Goal: Task Accomplishment & Management: Manage account settings

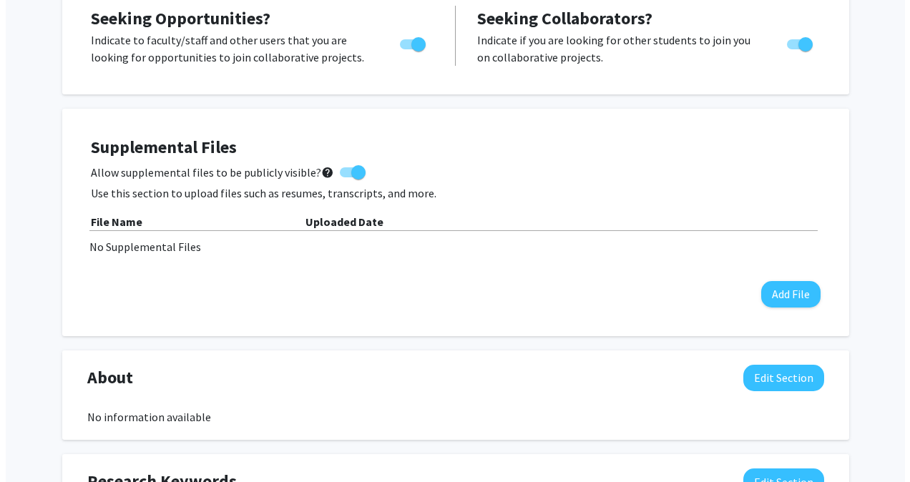
scroll to position [280, 0]
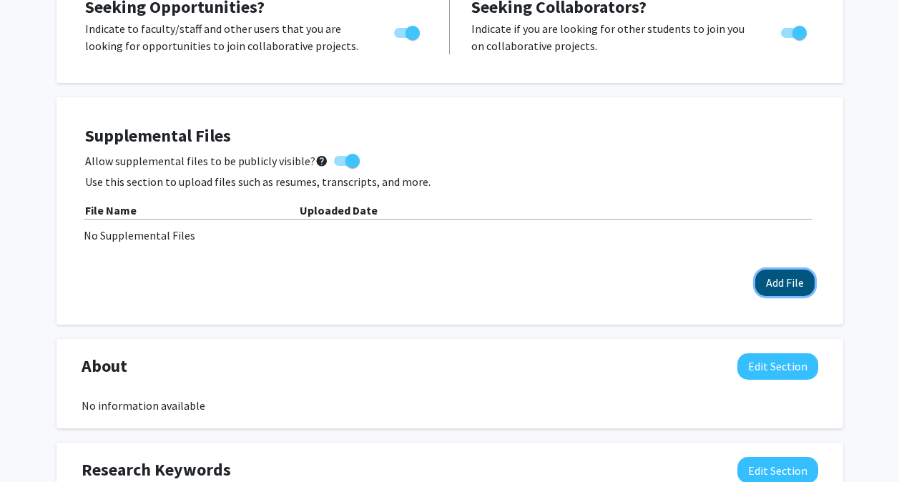
click at [439, 277] on button "Add File" at bounding box center [784, 283] width 59 height 26
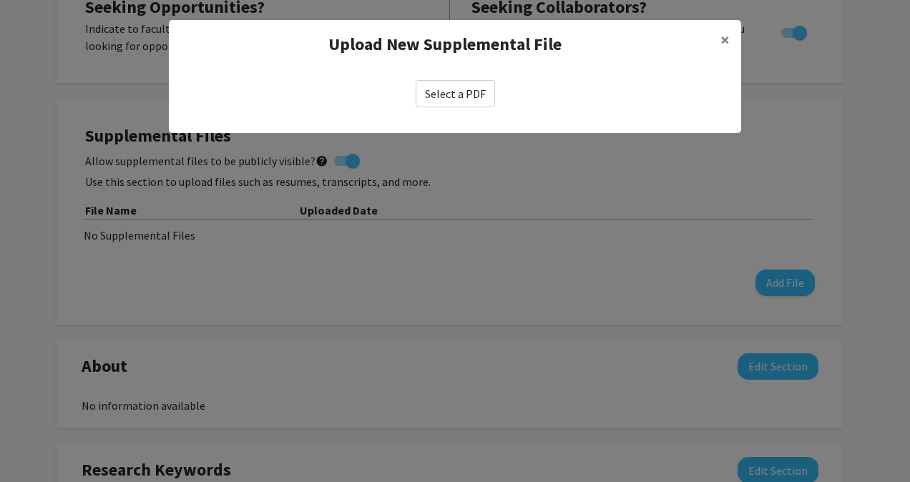
drag, startPoint x: 478, startPoint y: 93, endPoint x: 454, endPoint y: 91, distance: 23.7
click at [439, 91] on label "Select a PDF" at bounding box center [455, 93] width 79 height 27
click at [0, 0] on input "Select a PDF" at bounding box center [0, 0] width 0 height 0
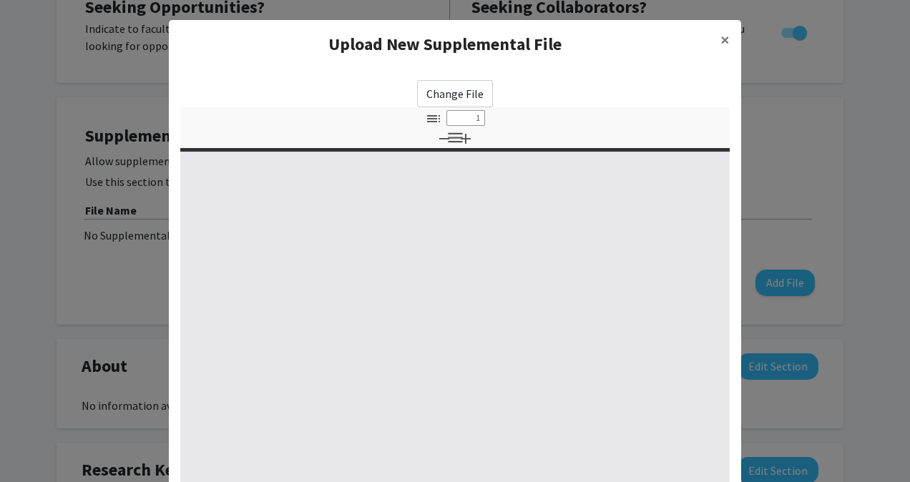
select select "custom"
type input "0"
select select "custom"
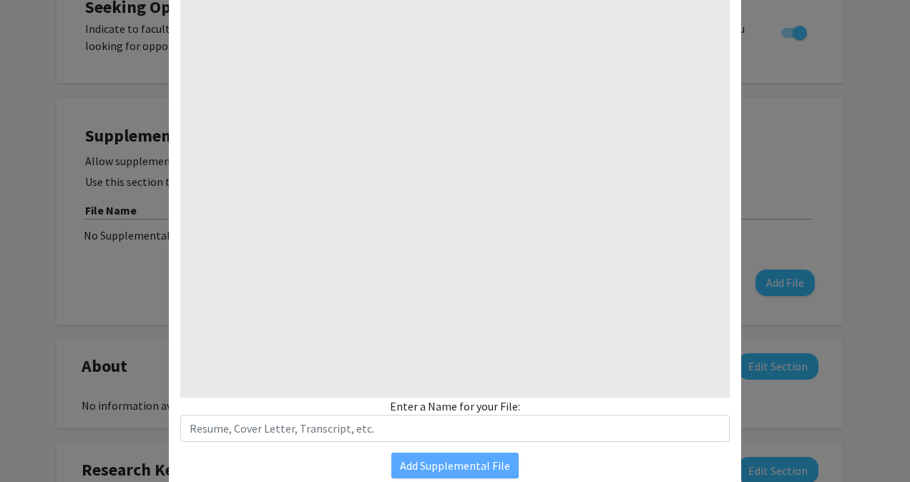
type input "1"
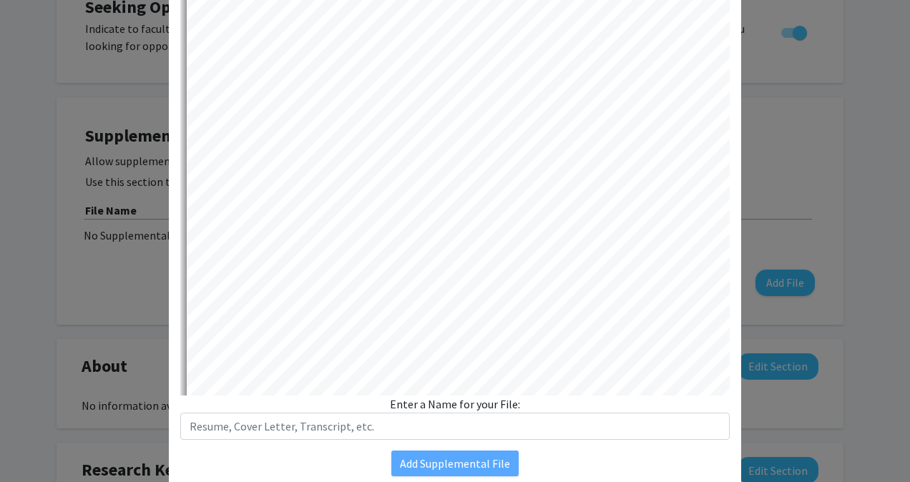
select select "auto"
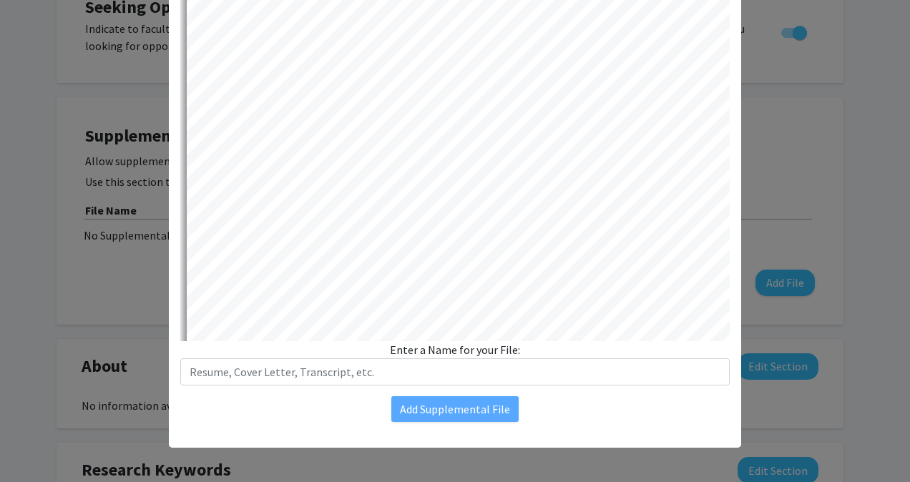
scroll to position [0, 0]
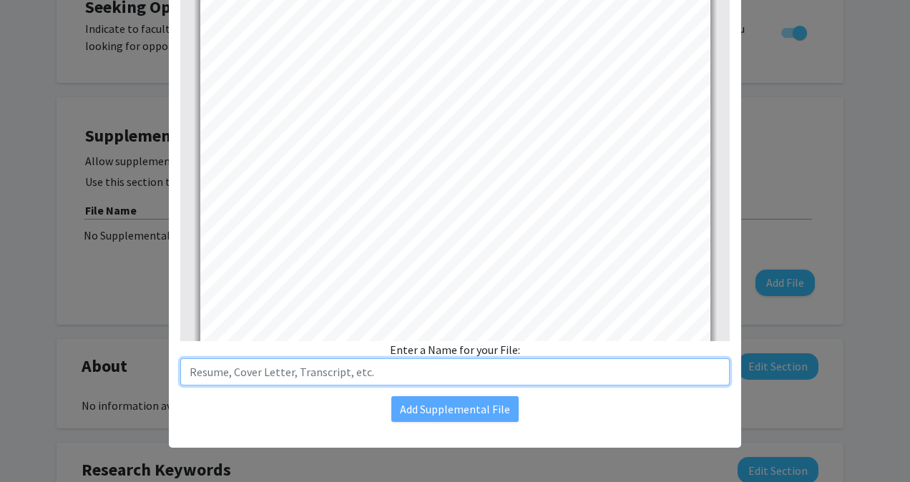
click at [396, 373] on input "text" at bounding box center [454, 371] width 549 height 27
type input "Resume"
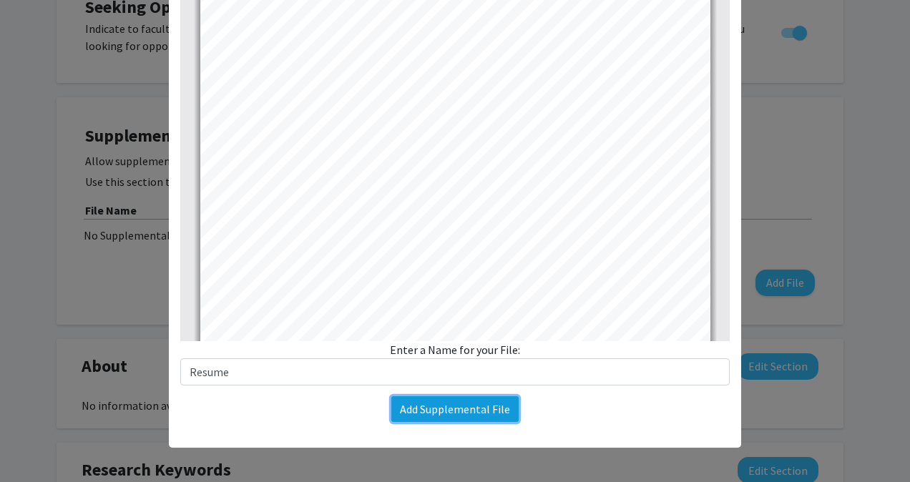
click at [397, 408] on button "Add Supplemental File" at bounding box center [454, 409] width 127 height 26
checkbox input "false"
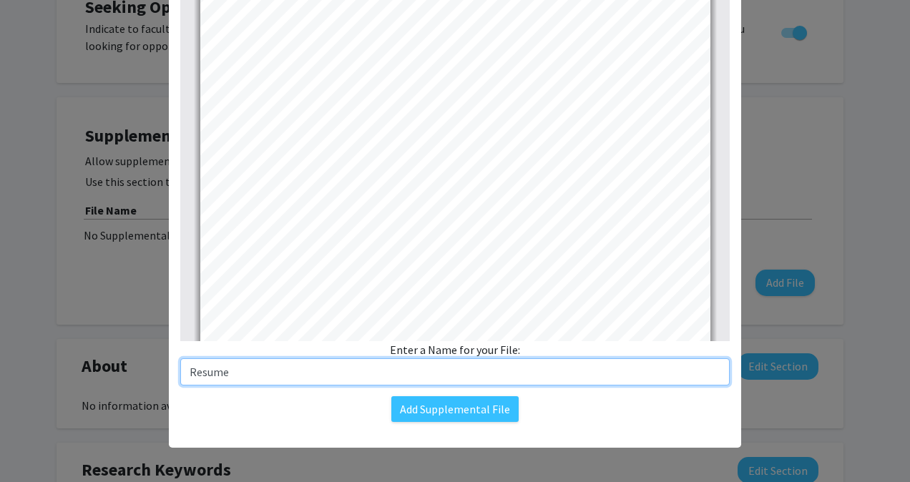
click at [338, 374] on input "Resume" at bounding box center [454, 371] width 549 height 27
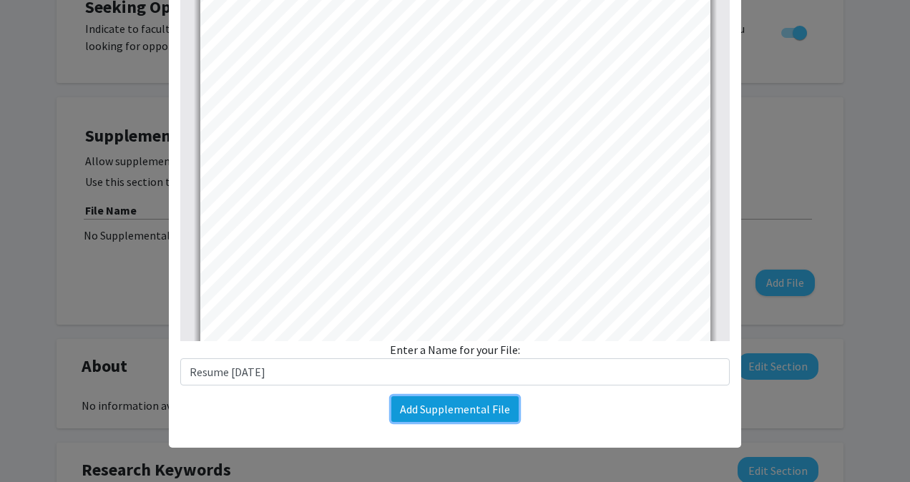
click at [412, 411] on button "Add Supplemental File" at bounding box center [454, 409] width 127 height 26
click at [439, 411] on button "Add Supplemental File" at bounding box center [454, 409] width 127 height 26
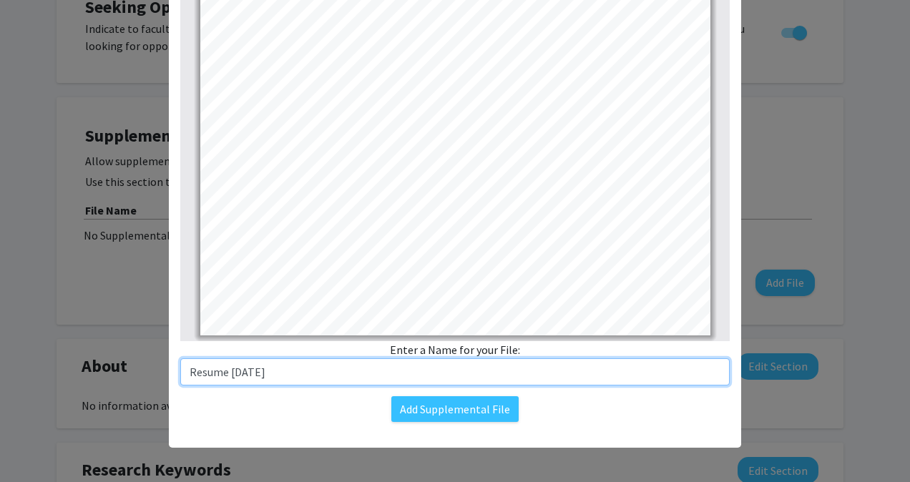
click at [398, 373] on input "Resume [DATE]" at bounding box center [454, 371] width 549 height 27
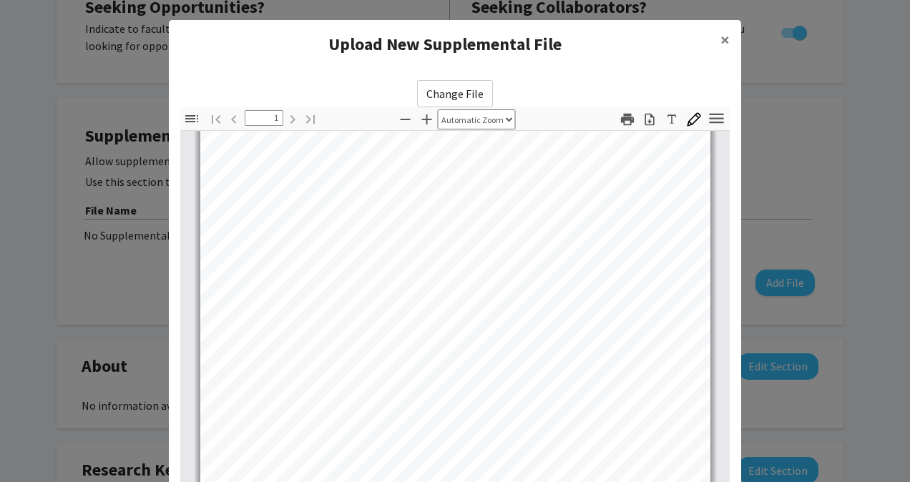
scroll to position [195, 0]
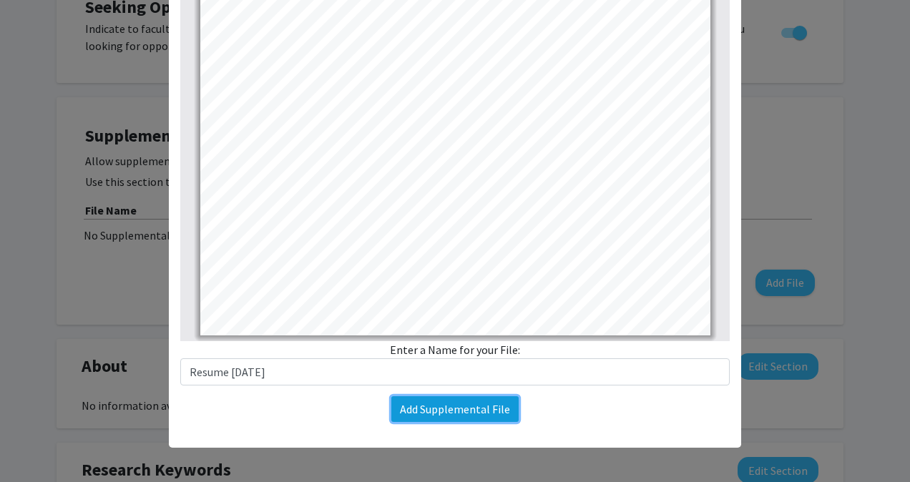
click at [439, 407] on button "Add Supplemental File" at bounding box center [454, 409] width 127 height 26
click at [426, 413] on button "Add Supplemental File" at bounding box center [454, 409] width 127 height 26
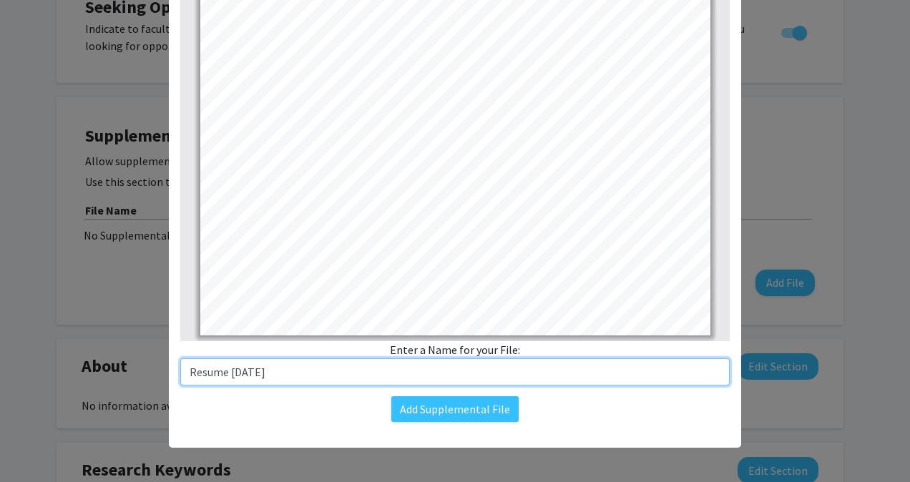
click at [236, 372] on input "Resume [DATE]" at bounding box center [454, 371] width 549 height 27
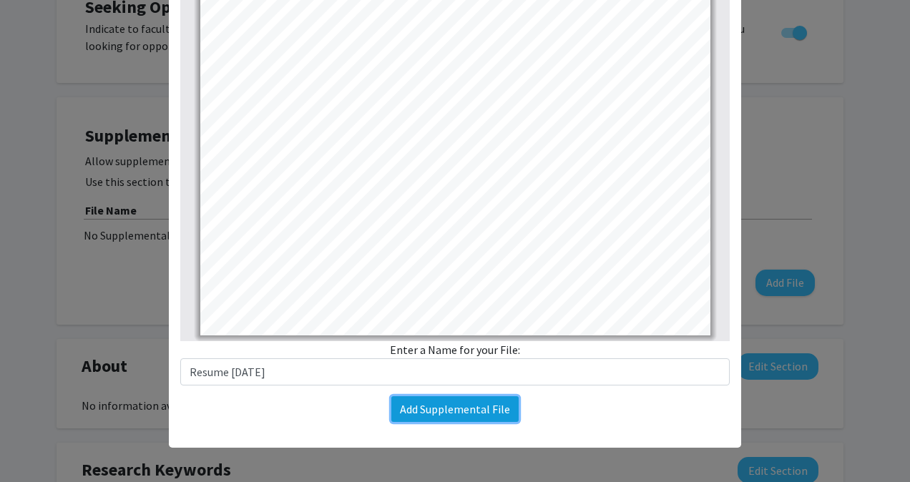
click at [401, 411] on button "Add Supplemental File" at bounding box center [454, 409] width 127 height 26
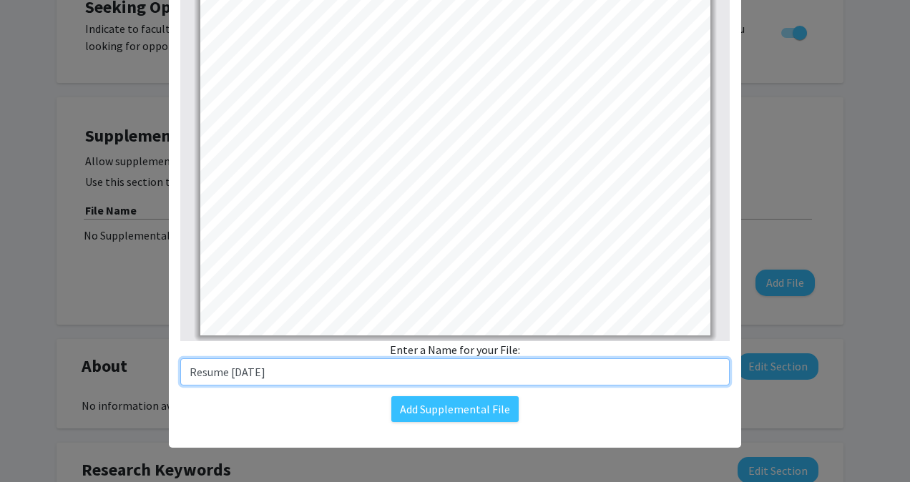
click at [293, 377] on input "Resume [DATE]" at bounding box center [454, 371] width 549 height 27
type input "R"
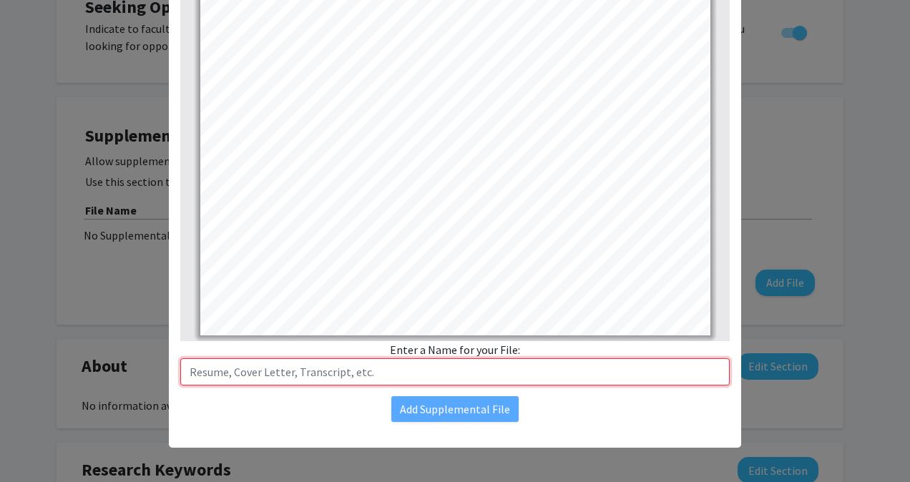
click at [293, 377] on input "text" at bounding box center [454, 371] width 549 height 27
type input "E"
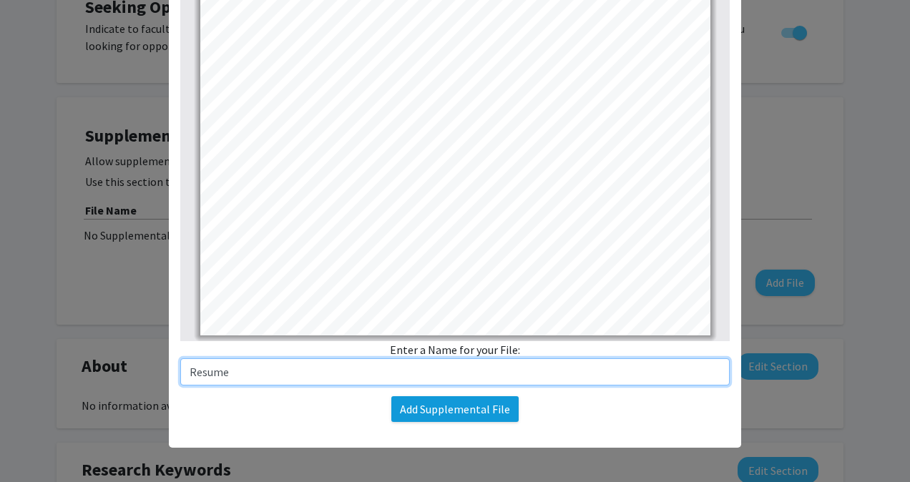
type input "Resume"
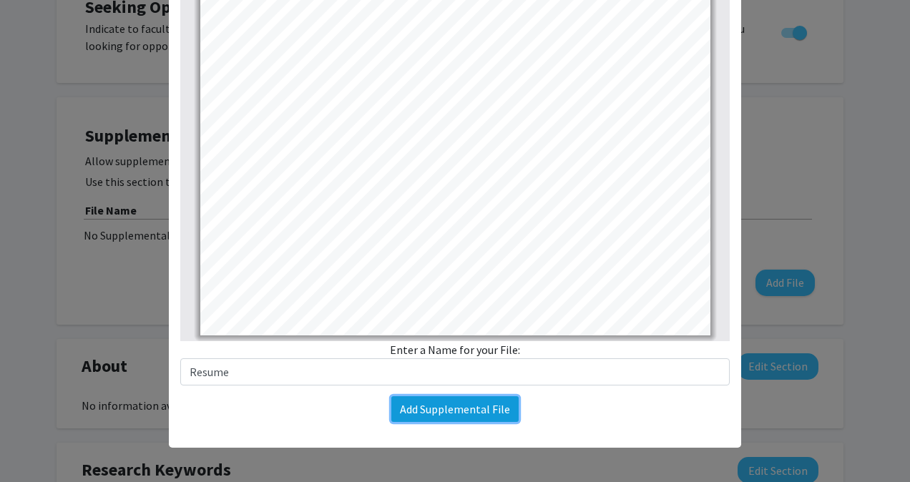
click at [403, 419] on button "Add Supplemental File" at bounding box center [454, 409] width 127 height 26
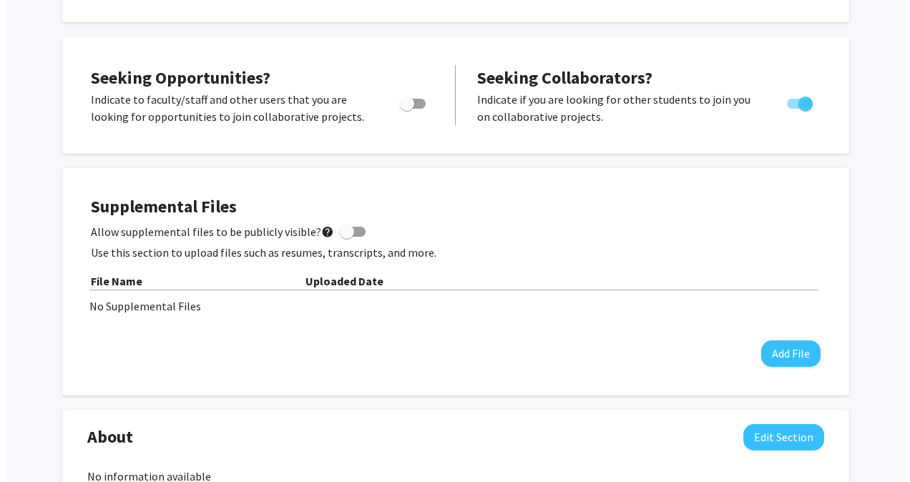
scroll to position [271, 0]
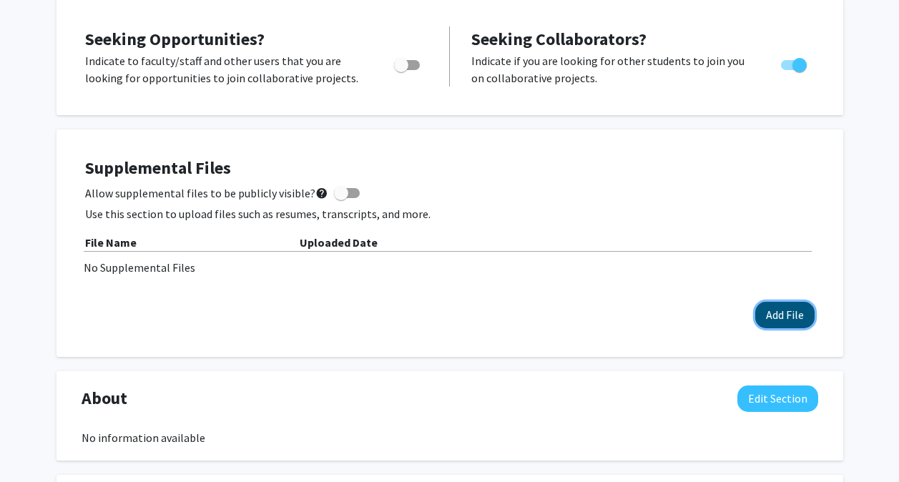
click at [799, 307] on button "Add File" at bounding box center [784, 315] width 59 height 26
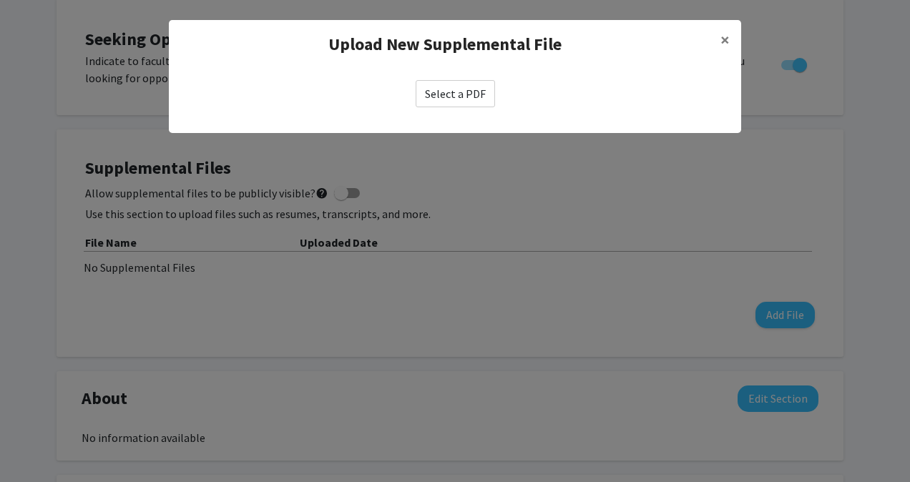
click at [449, 98] on label "Select a PDF" at bounding box center [455, 93] width 79 height 27
click at [0, 0] on input "Select a PDF" at bounding box center [0, 0] width 0 height 0
select select "custom"
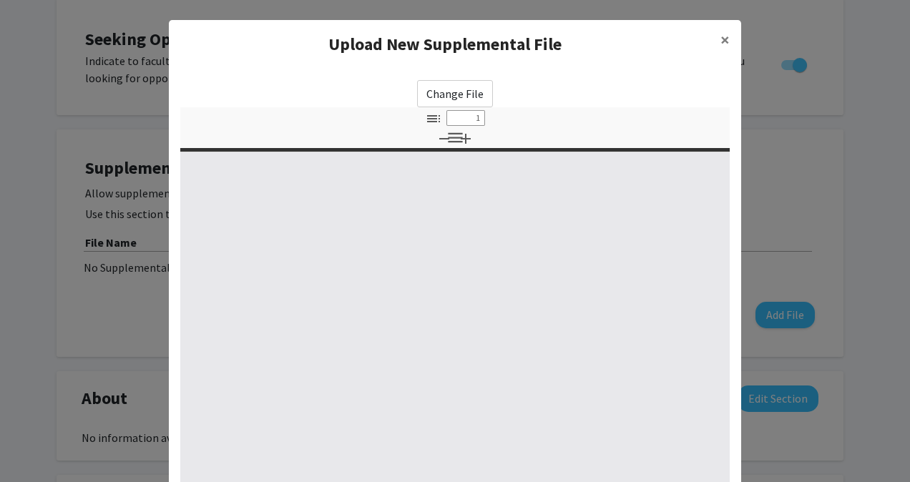
type input "0"
select select "custom"
type input "1"
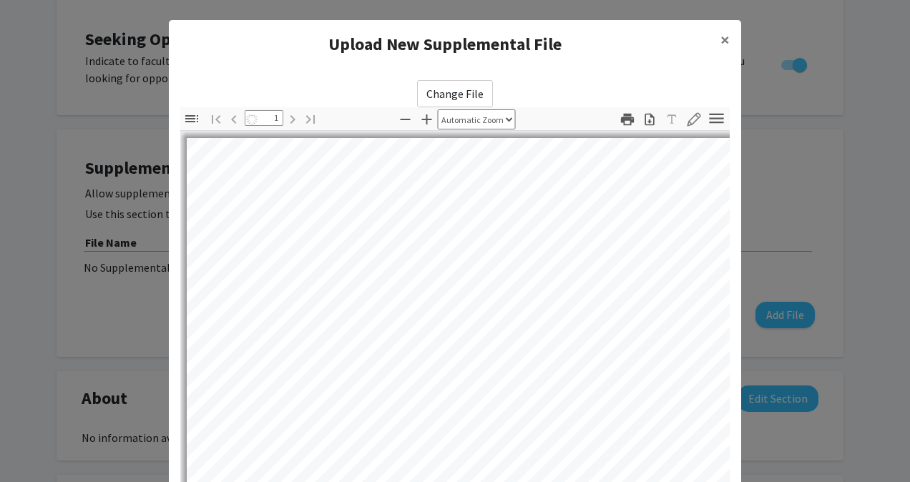
select select "auto"
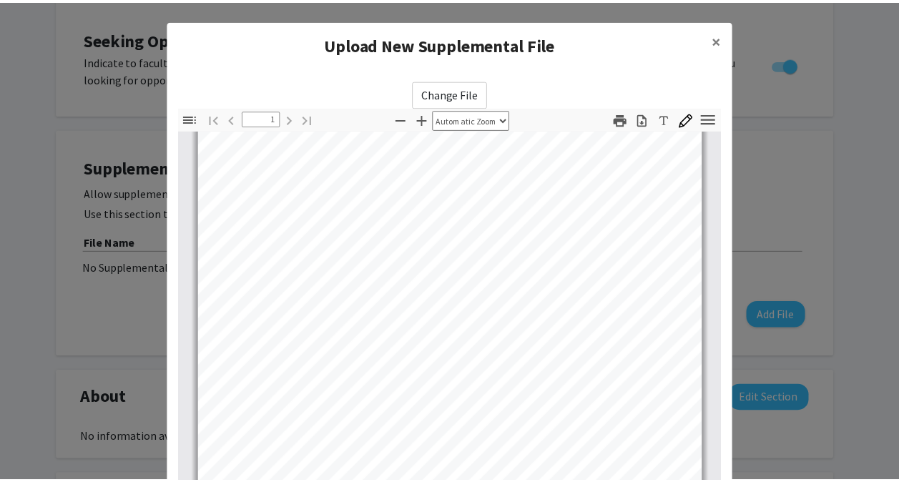
scroll to position [195, 0]
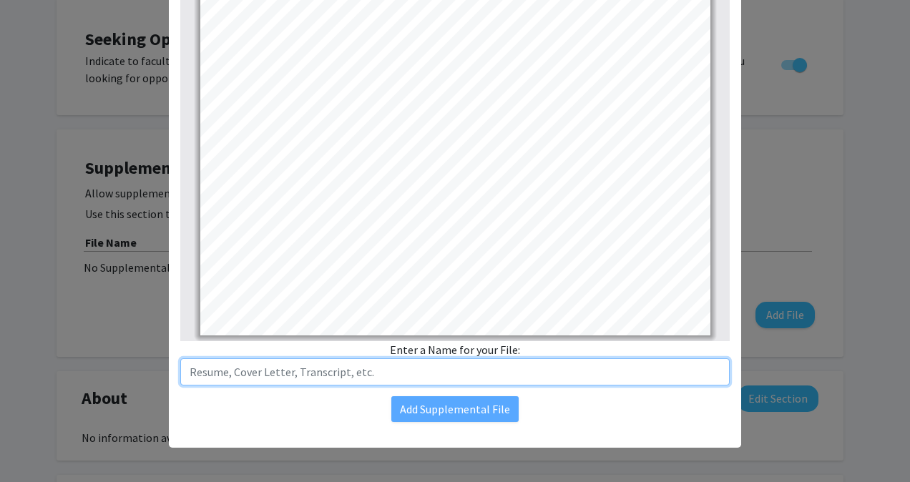
click at [251, 374] on input "text" at bounding box center [454, 371] width 549 height 27
type input "Resume [DATE]"
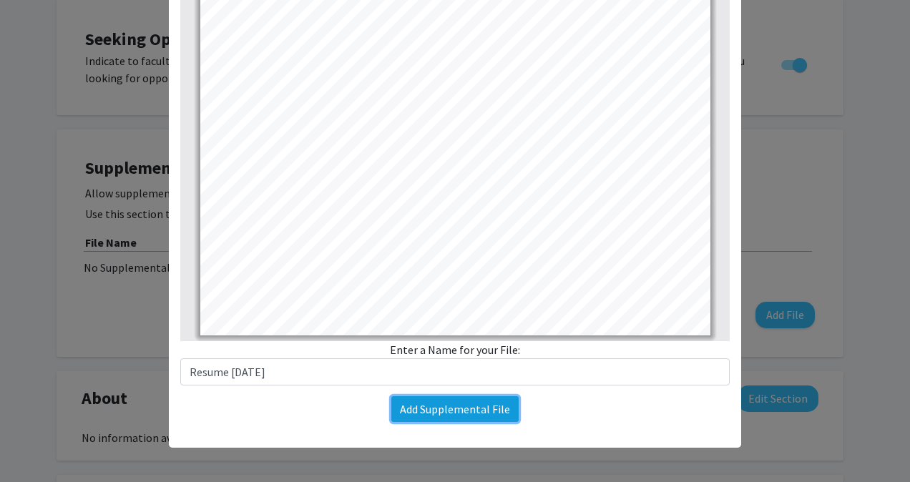
click at [419, 411] on button "Add Supplemental File" at bounding box center [454, 409] width 127 height 26
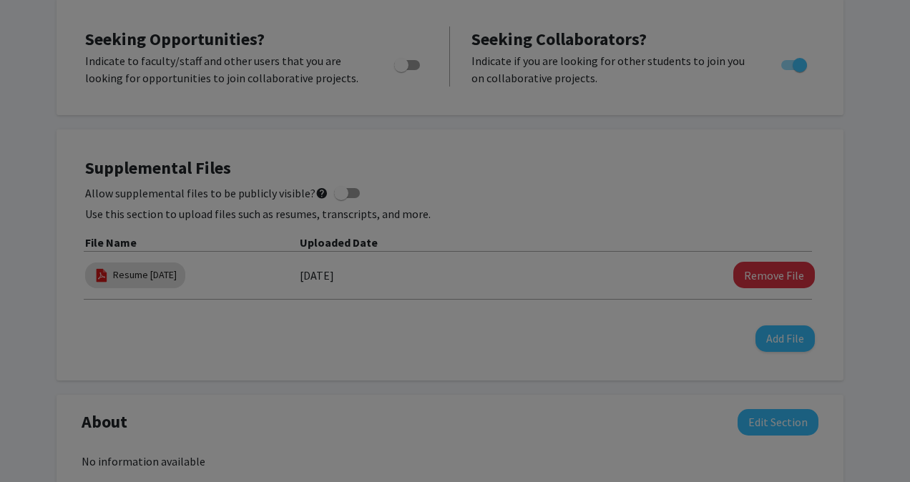
click at [419, 411] on modal-container "Upload New Supplemental File × Change File Thumbnails Document Outline Attachme…" at bounding box center [455, 241] width 910 height 482
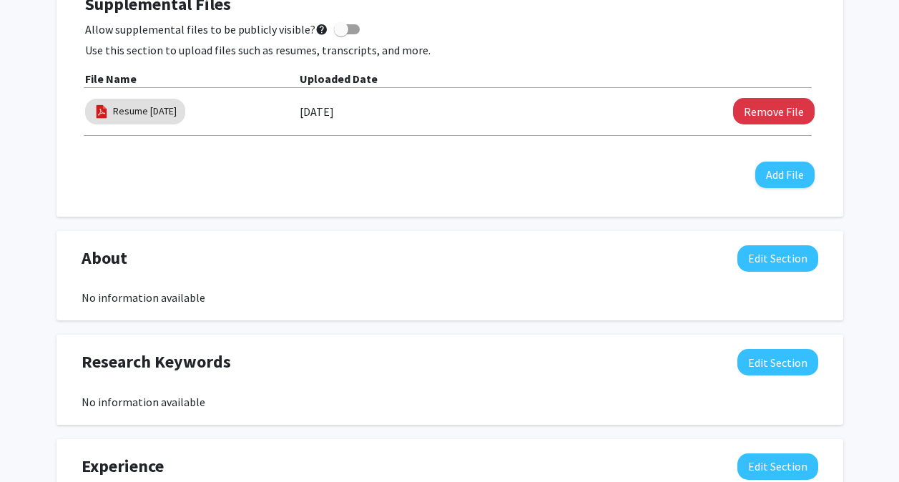
scroll to position [441, 0]
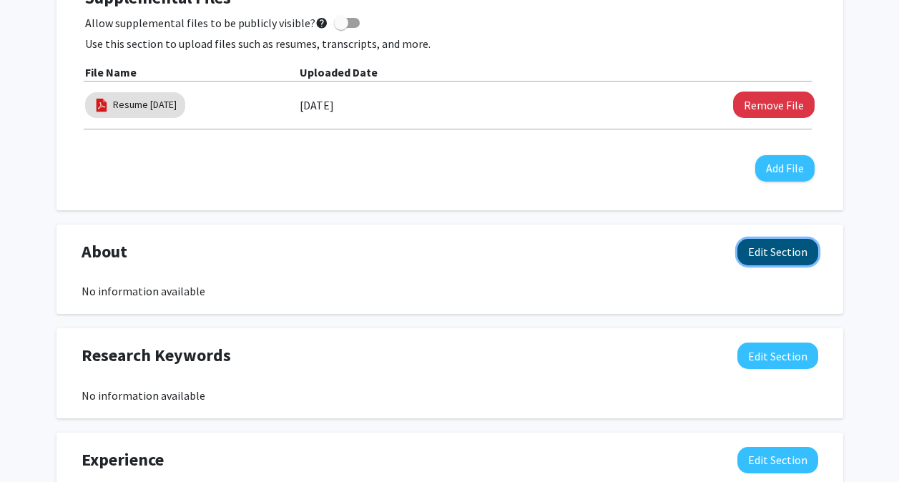
click at [777, 258] on button "Edit Section" at bounding box center [777, 252] width 81 height 26
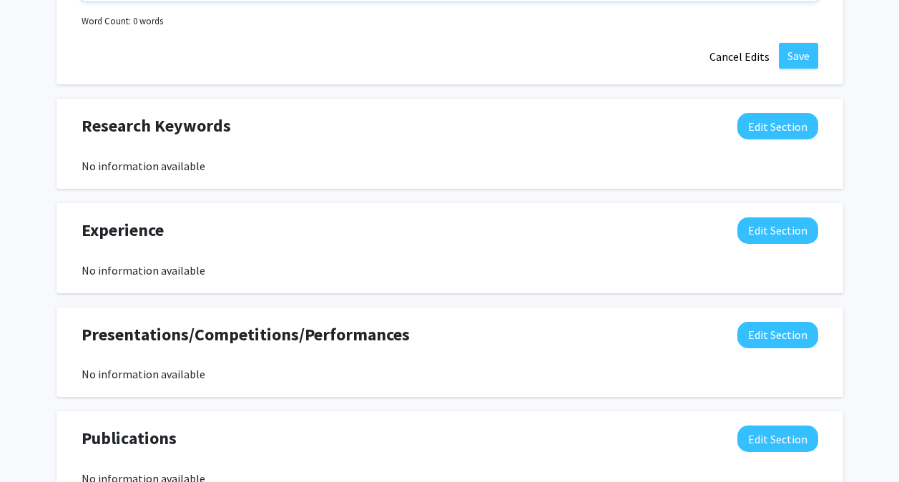
scroll to position [1021, 0]
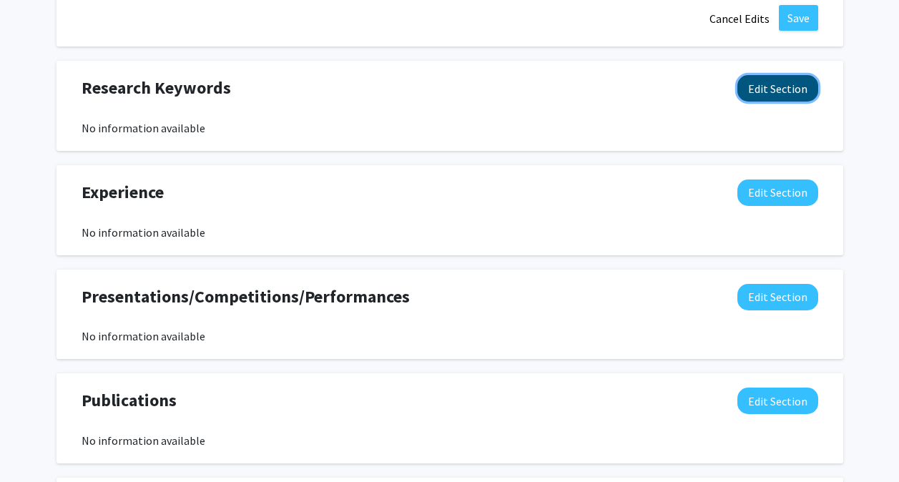
click at [770, 94] on button "Edit Section" at bounding box center [777, 88] width 81 height 26
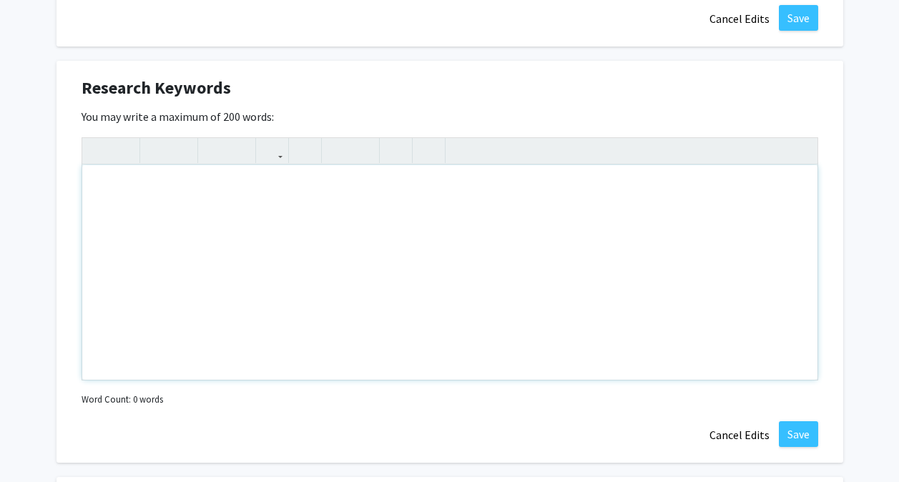
click at [339, 222] on div "Note to users with screen readers: Please deactivate our accessibility plugin f…" at bounding box center [449, 272] width 735 height 215
type textarea "Materials, Engineering"
click at [792, 433] on button "Save" at bounding box center [798, 434] width 39 height 26
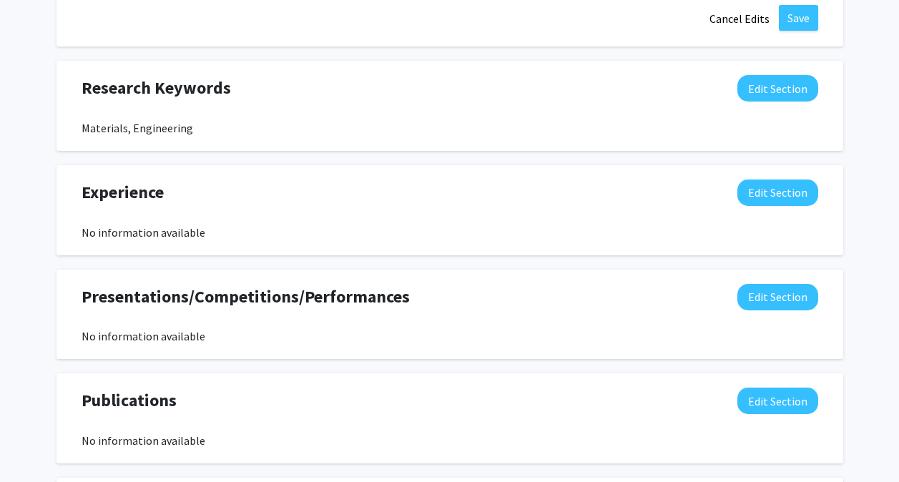
click at [320, 99] on div "Research Keywords Edit Section" at bounding box center [450, 91] width 758 height 33
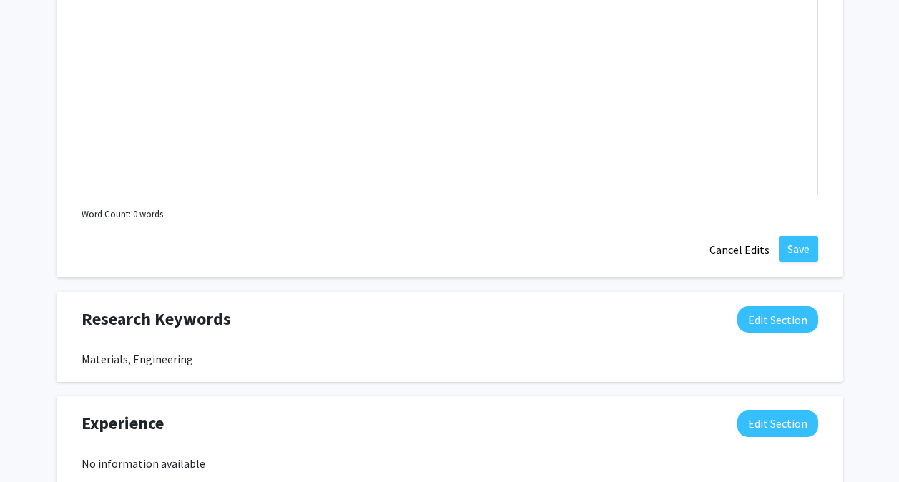
scroll to position [731, 0]
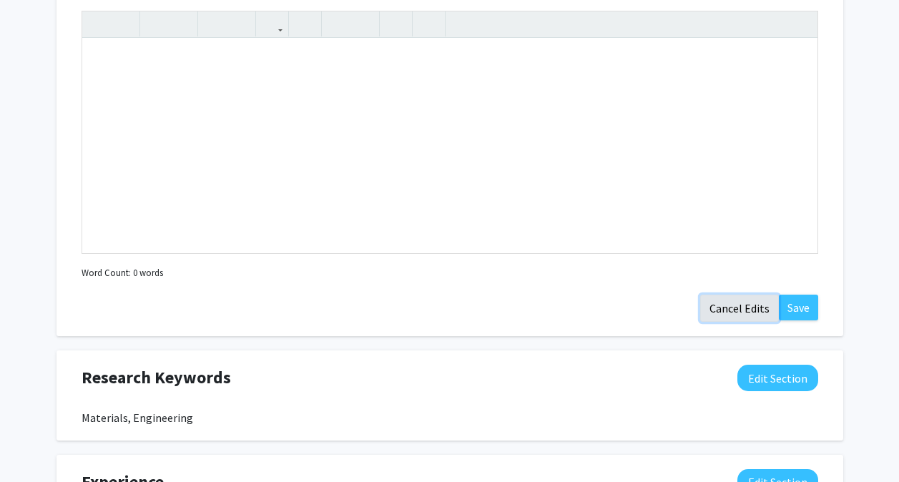
click at [733, 306] on button "Cancel Edits" at bounding box center [739, 308] width 79 height 27
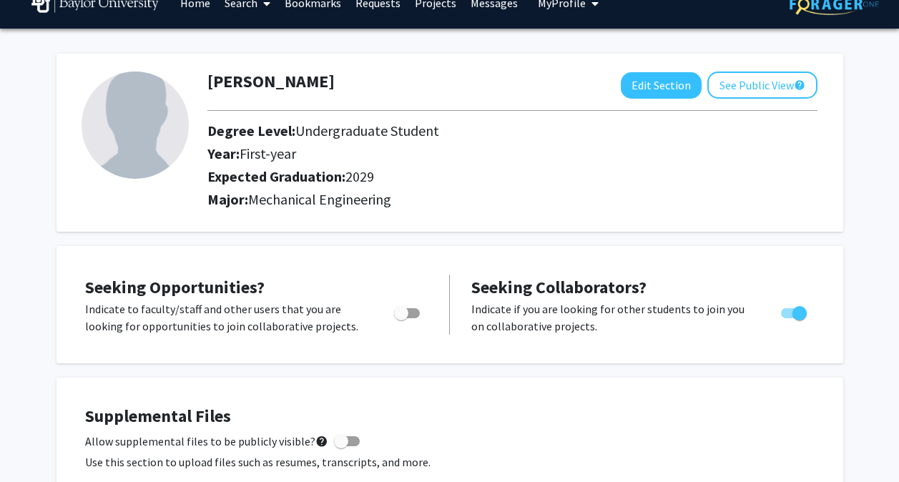
scroll to position [20, 0]
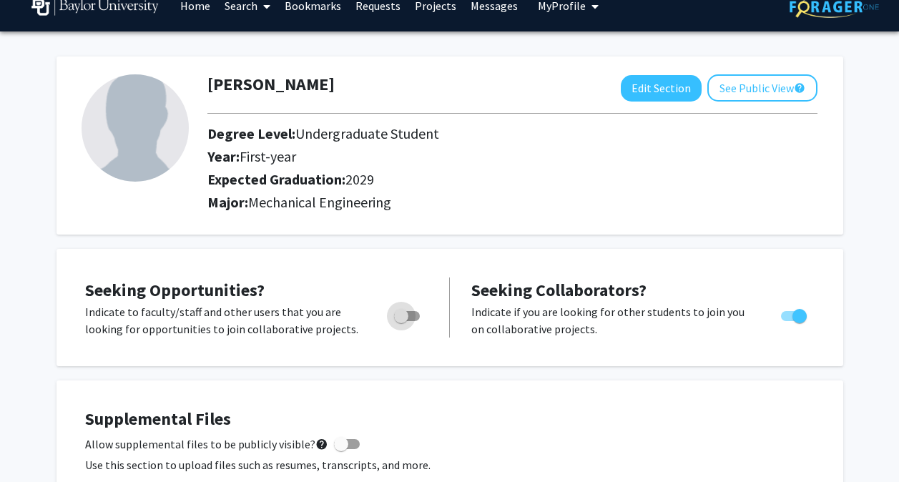
click at [403, 314] on span "Toggle" at bounding box center [401, 316] width 14 height 14
click at [401, 321] on input "Are you actively seeking opportunities?" at bounding box center [400, 321] width 1 height 1
checkbox input "true"
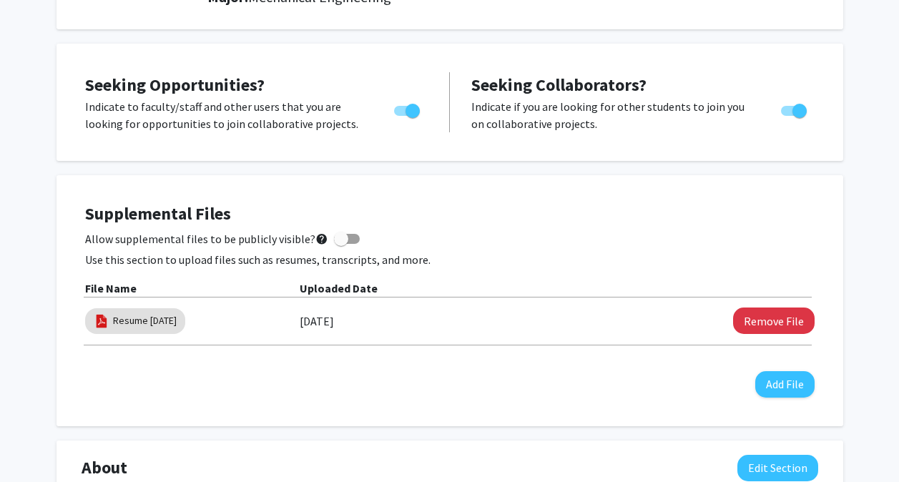
scroll to position [229, 0]
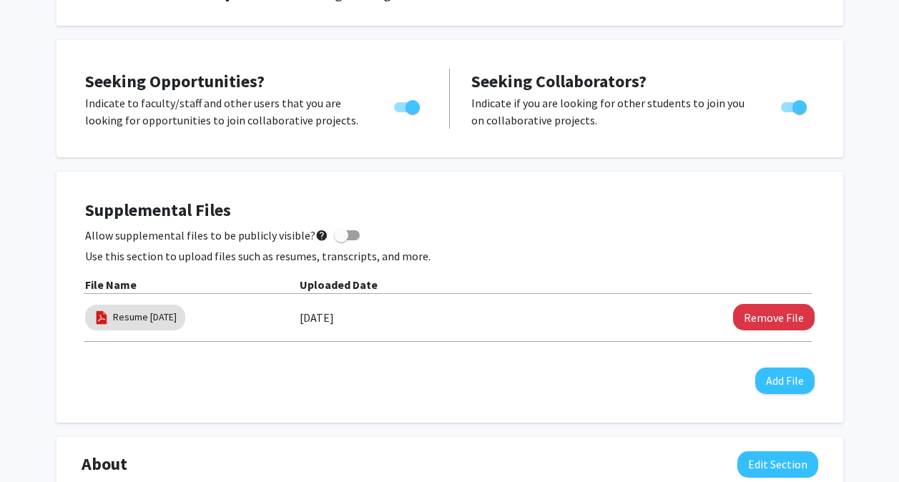
click at [340, 233] on span at bounding box center [341, 235] width 14 height 14
click at [340, 240] on input "Allow supplemental files to be publicly visible? help" at bounding box center [340, 240] width 1 height 1
checkbox input "true"
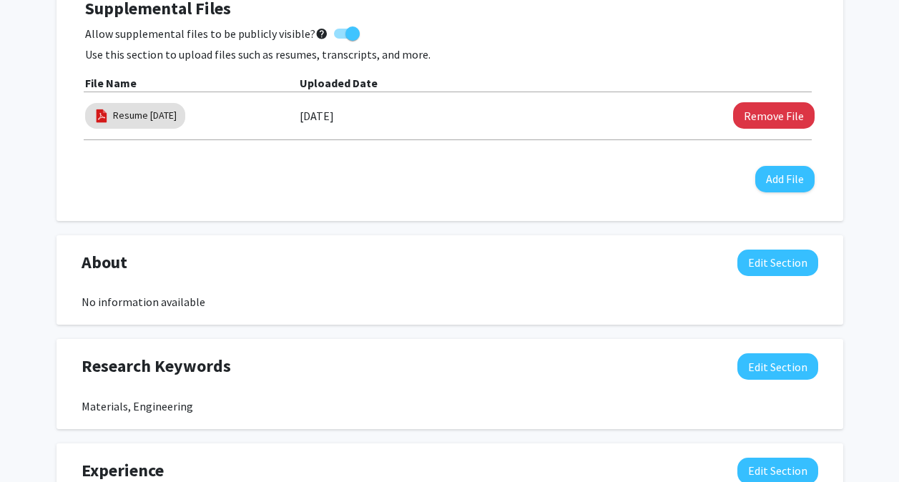
scroll to position [443, 0]
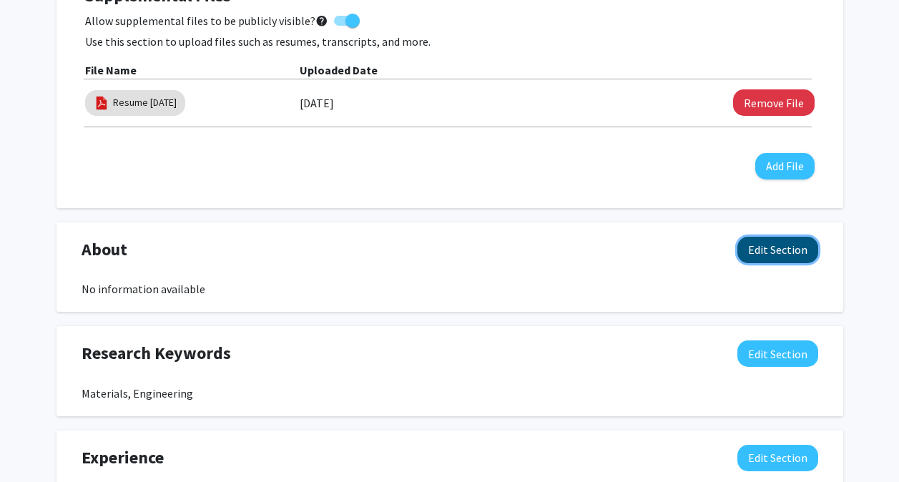
click at [775, 252] on button "Edit Section" at bounding box center [777, 250] width 81 height 26
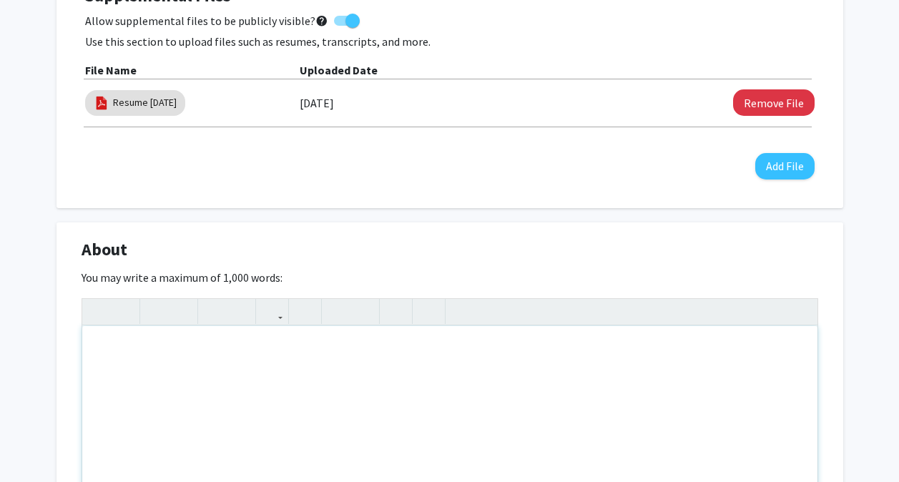
click at [157, 431] on div "Note to users with screen readers: Please deactivate our accessibility plugin f…" at bounding box center [449, 433] width 735 height 215
paste div "Note to users with screen readers: Please deactivate our accessibility plugin f…"
type textarea "<p>I am a first-year Mechanical Engineering student at Baylor University with a…"
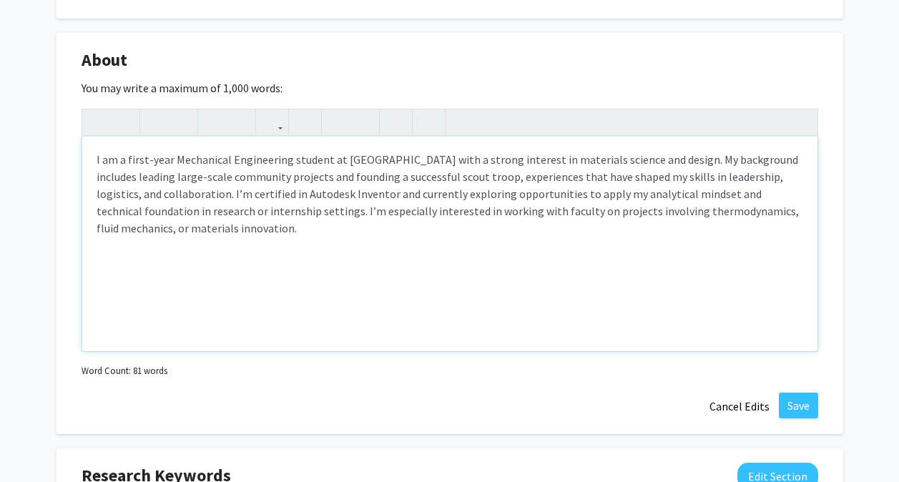
scroll to position [634, 0]
click at [793, 400] on button "Save" at bounding box center [798, 405] width 39 height 26
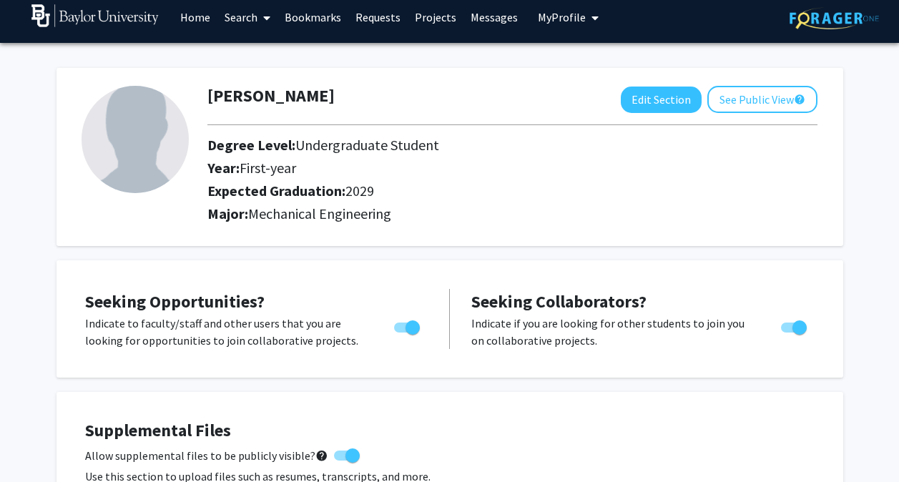
scroll to position [0, 0]
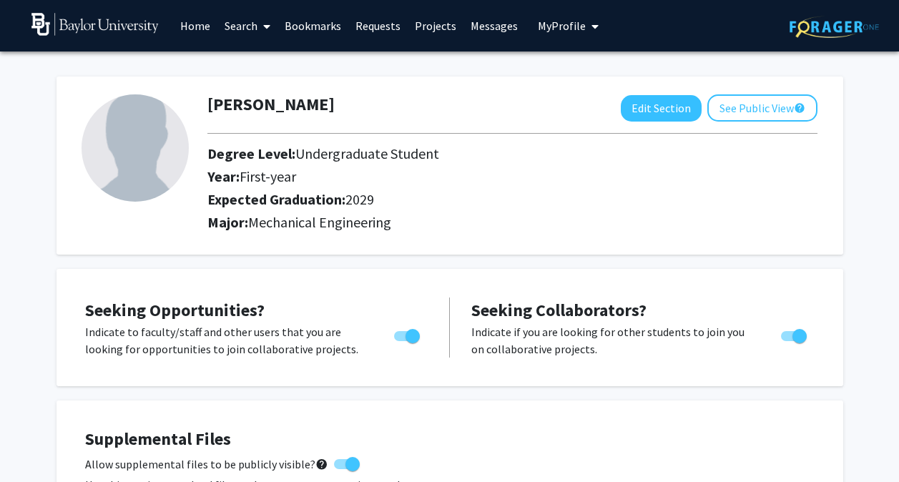
drag, startPoint x: 777, startPoint y: 0, endPoint x: 521, endPoint y: 206, distance: 328.0
click at [521, 206] on h2 "Expected Graduation: 2029" at bounding box center [472, 199] width 530 height 17
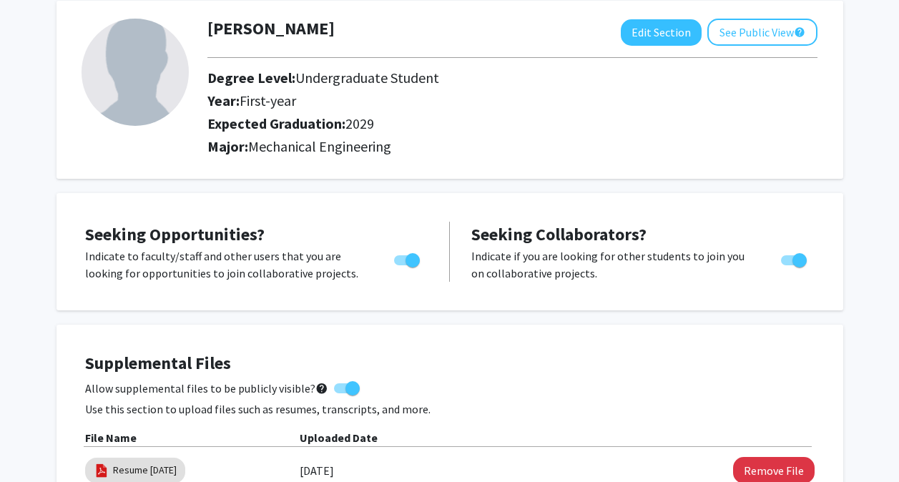
scroll to position [77, 0]
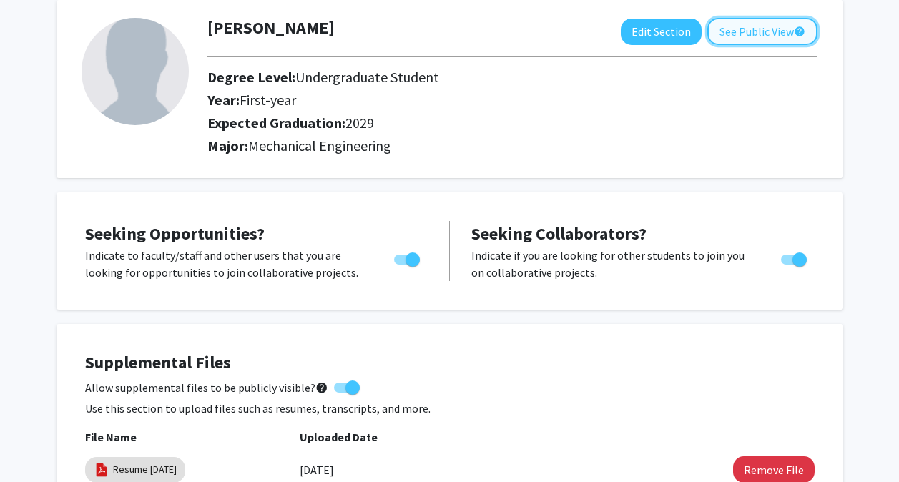
click at [768, 26] on button "See Public View help" at bounding box center [762, 31] width 110 height 27
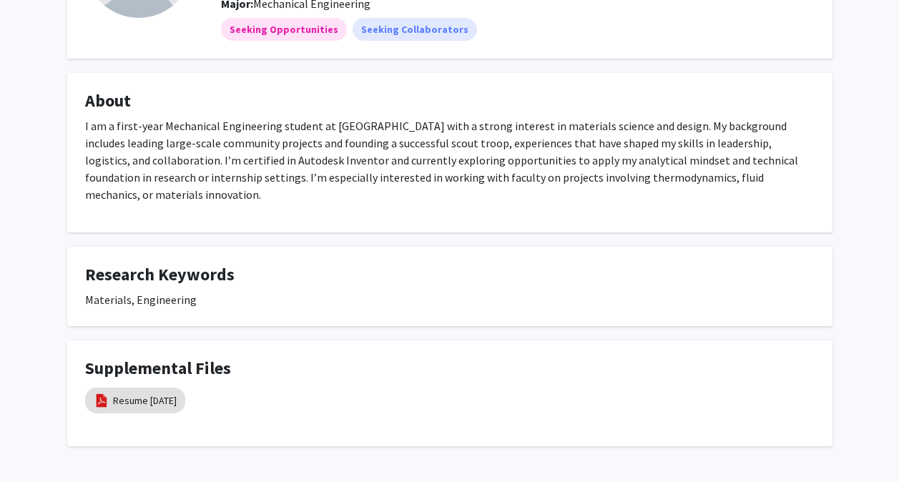
scroll to position [223, 0]
